Goal: Find specific page/section: Find specific page/section

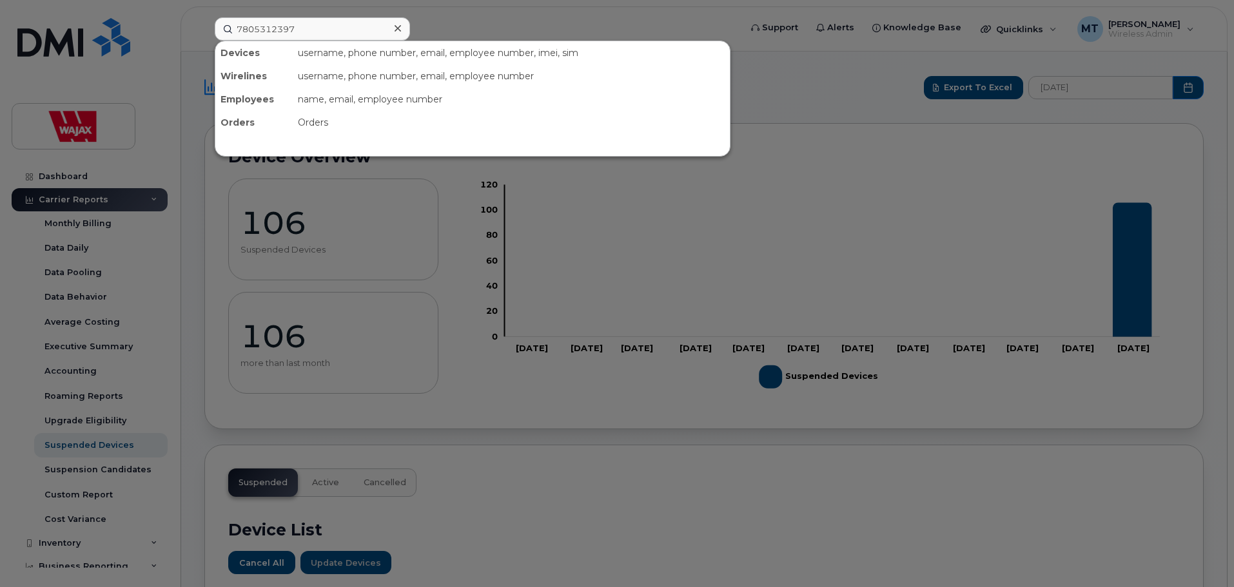
scroll to position [698, 0]
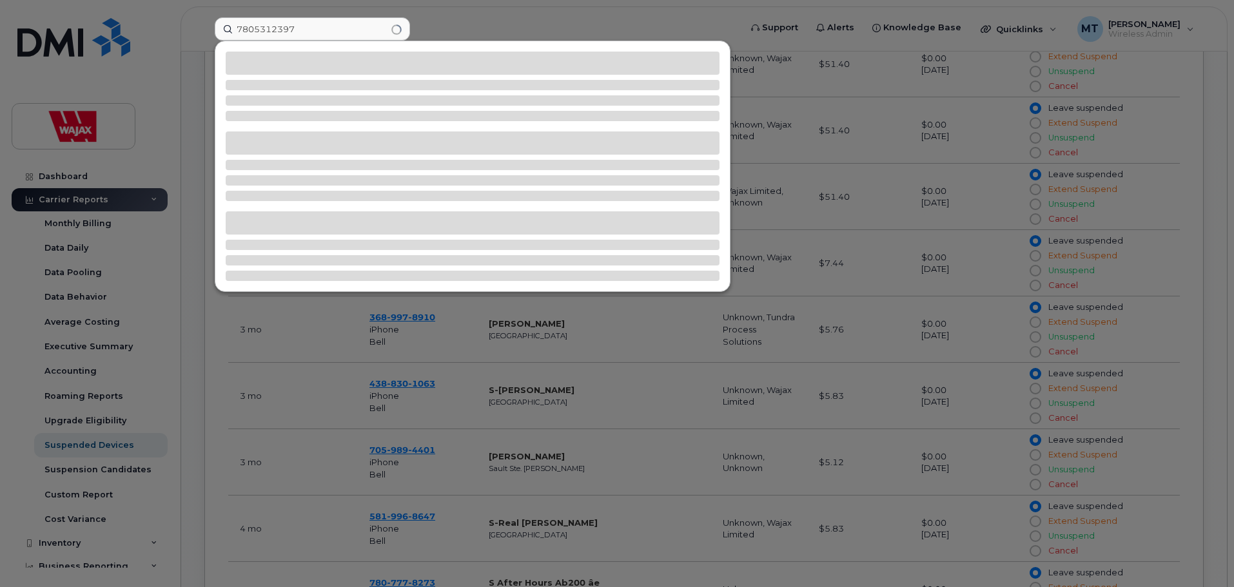
type input "7805312397"
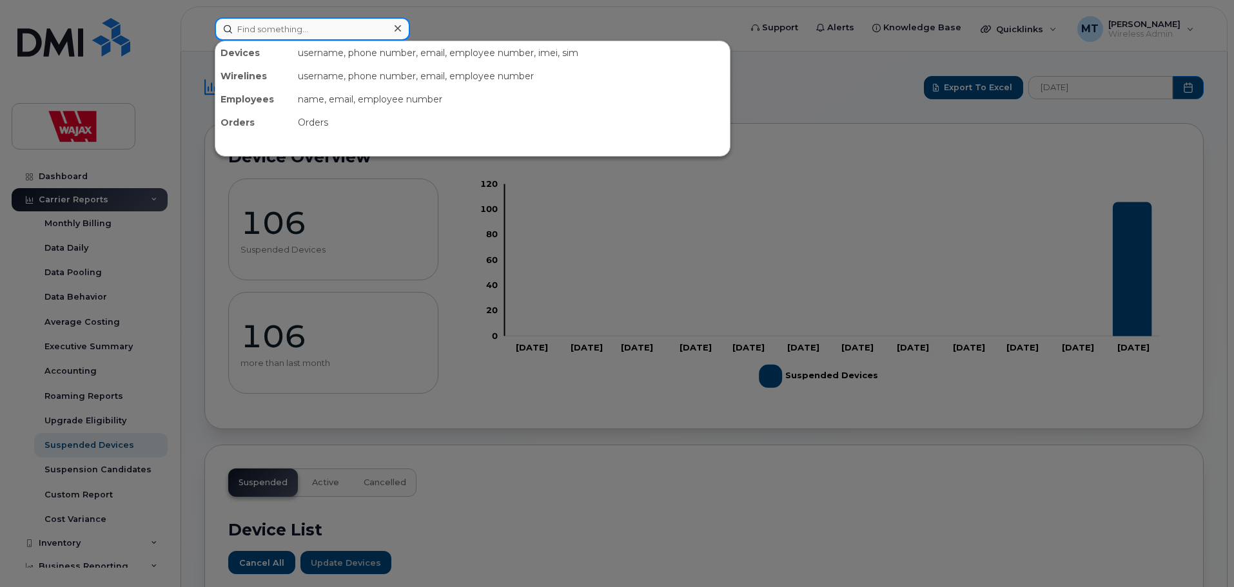
click at [315, 30] on input at bounding box center [312, 28] width 195 height 23
paste input "7805312397"
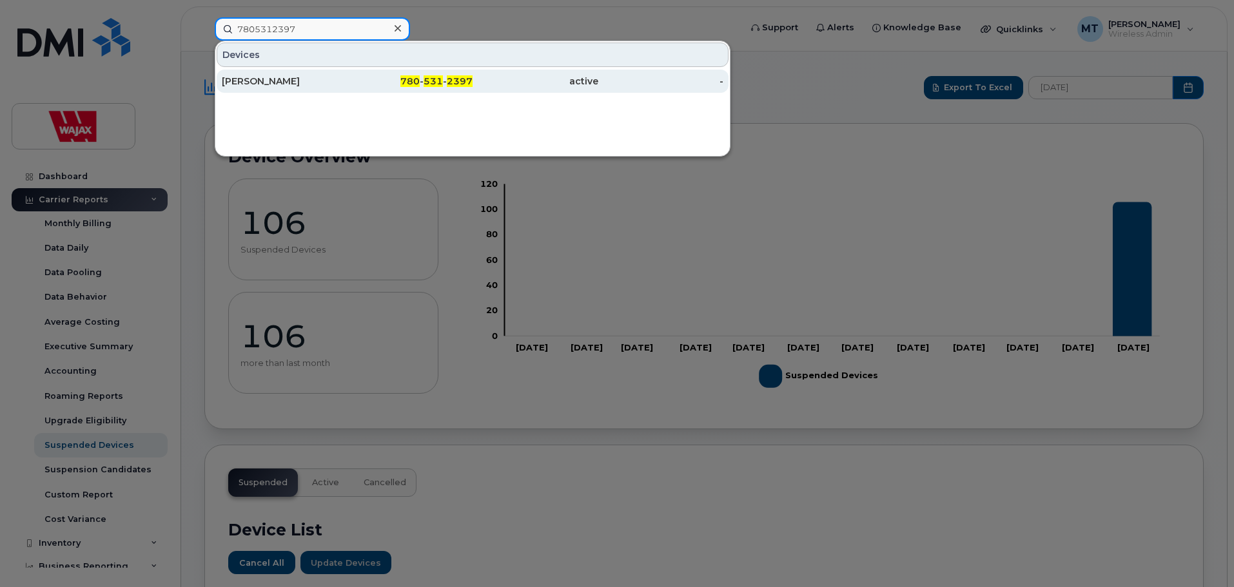
type input "7805312397"
click at [308, 78] on div "Andrew Tam Ipad" at bounding box center [285, 81] width 126 height 13
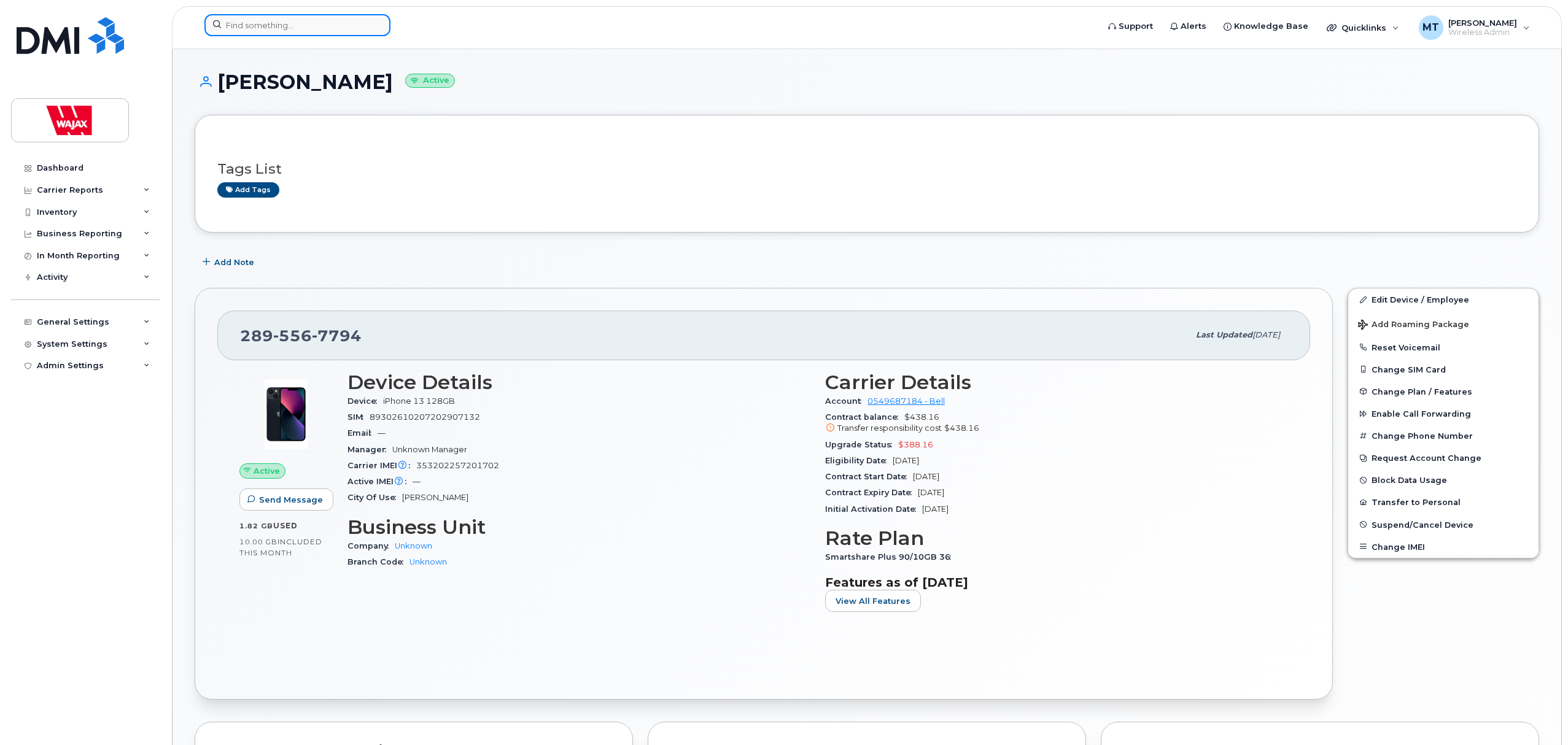
scroll to position [436, 0]
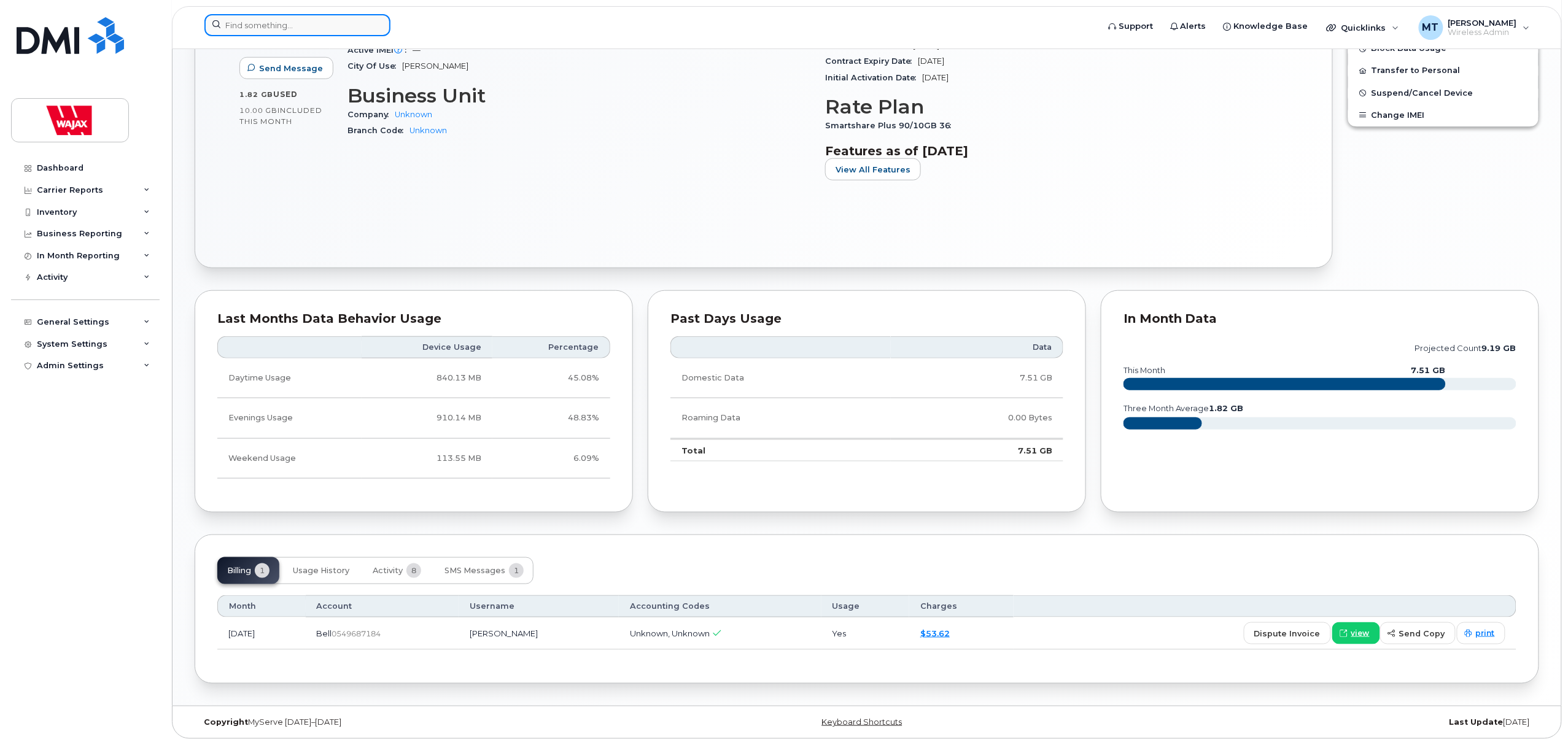
drag, startPoint x: 0, startPoint y: 0, endPoint x: 353, endPoint y: 29, distance: 354.2
click at [353, 29] on input at bounding box center [297, 25] width 186 height 22
paste input "Mainville"
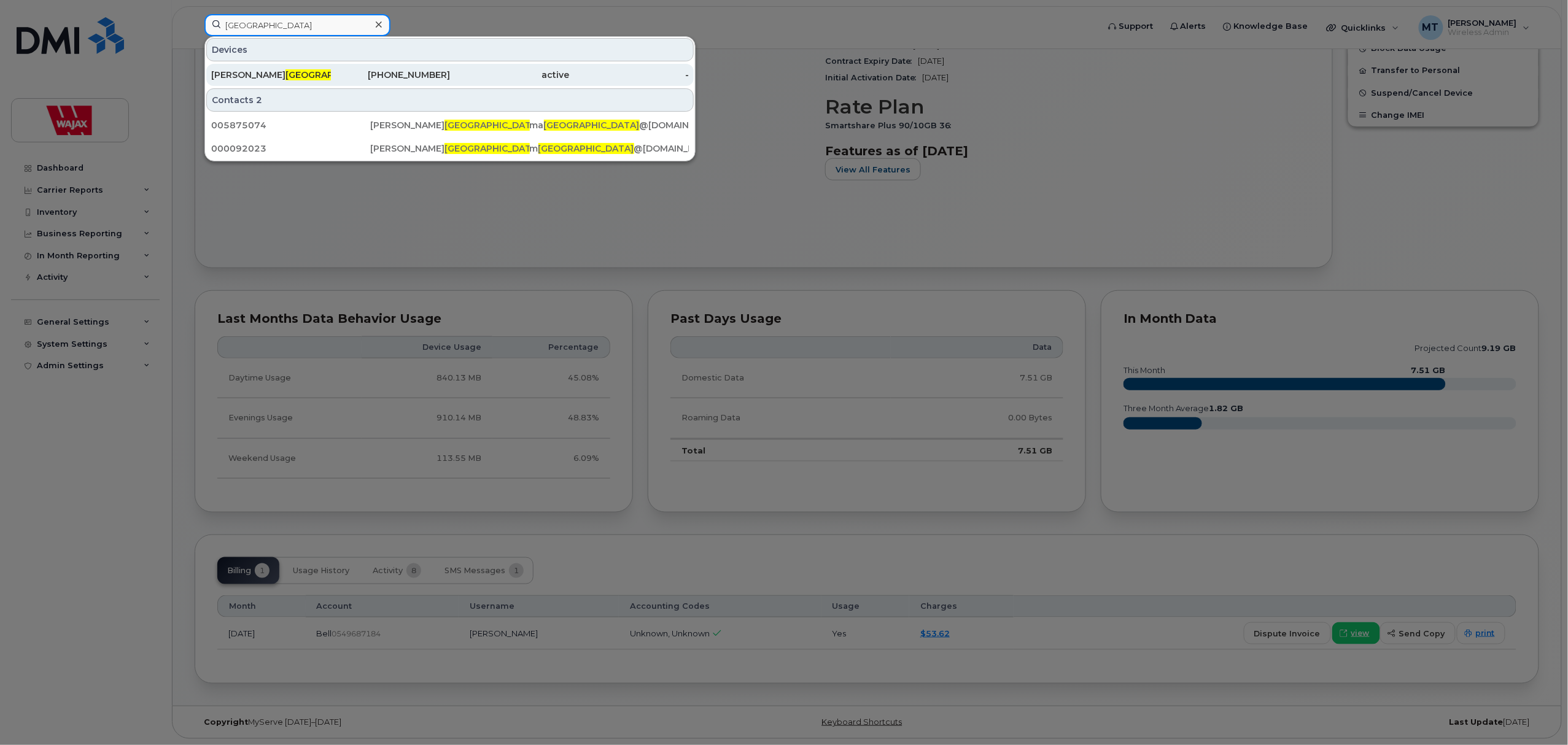
type input "Mainville"
click at [347, 69] on div "506-380-0412" at bounding box center [391, 74] width 120 height 12
